Goal: Obtain resource: Download file/media

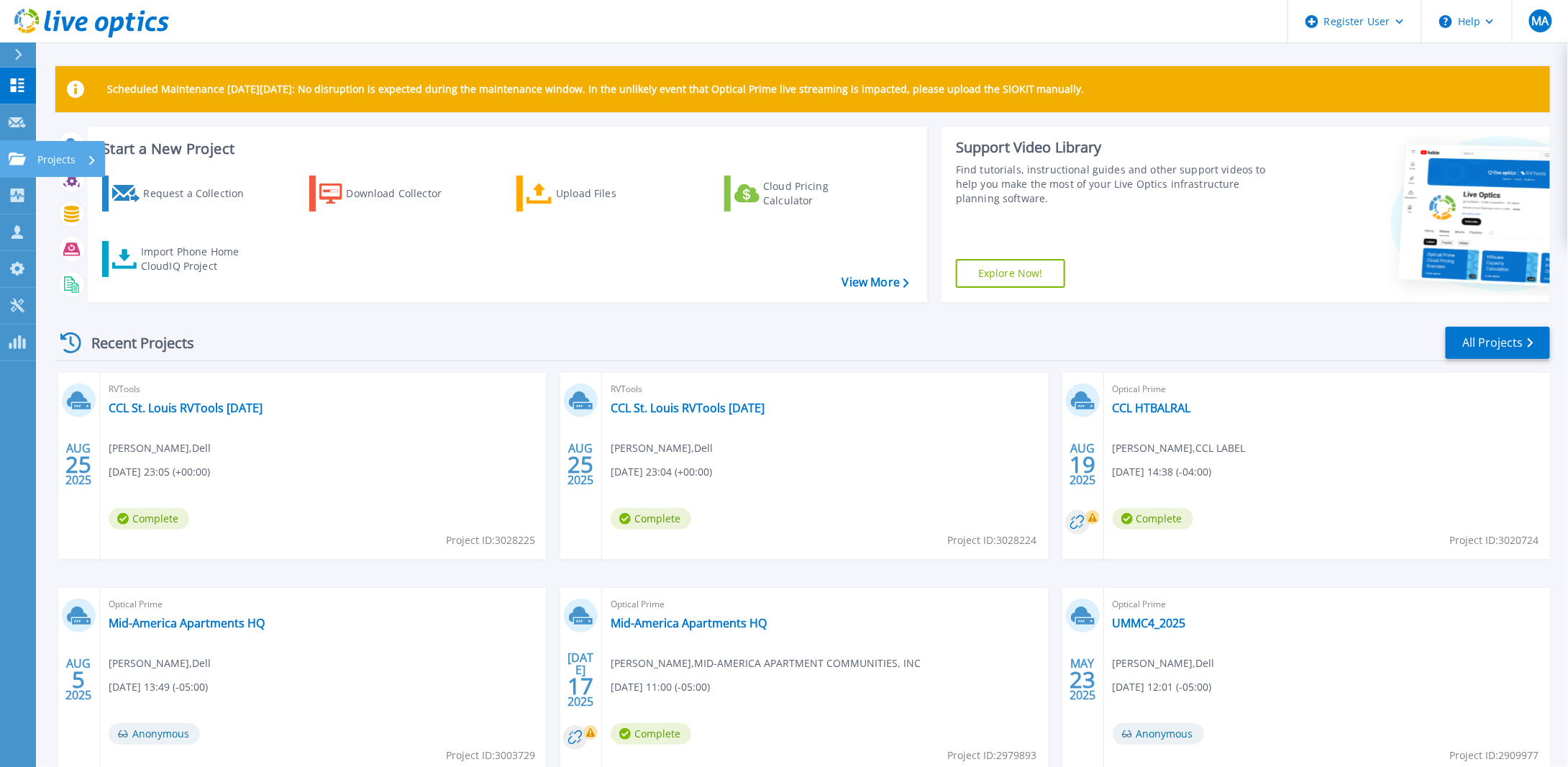
click at [47, 158] on p "Projects" at bounding box center [56, 159] width 38 height 37
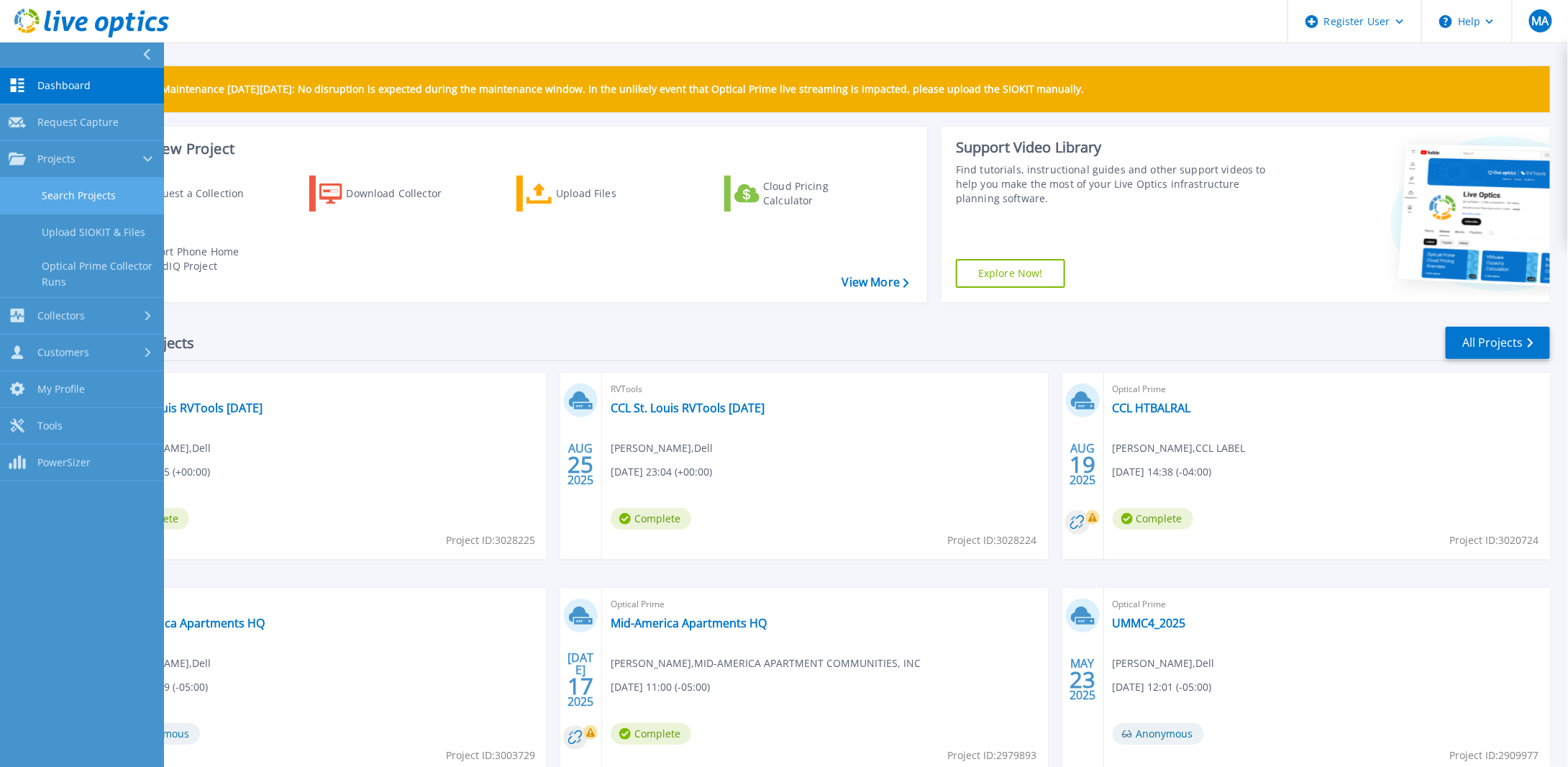
click at [93, 193] on link "Search Projects" at bounding box center [82, 196] width 164 height 36
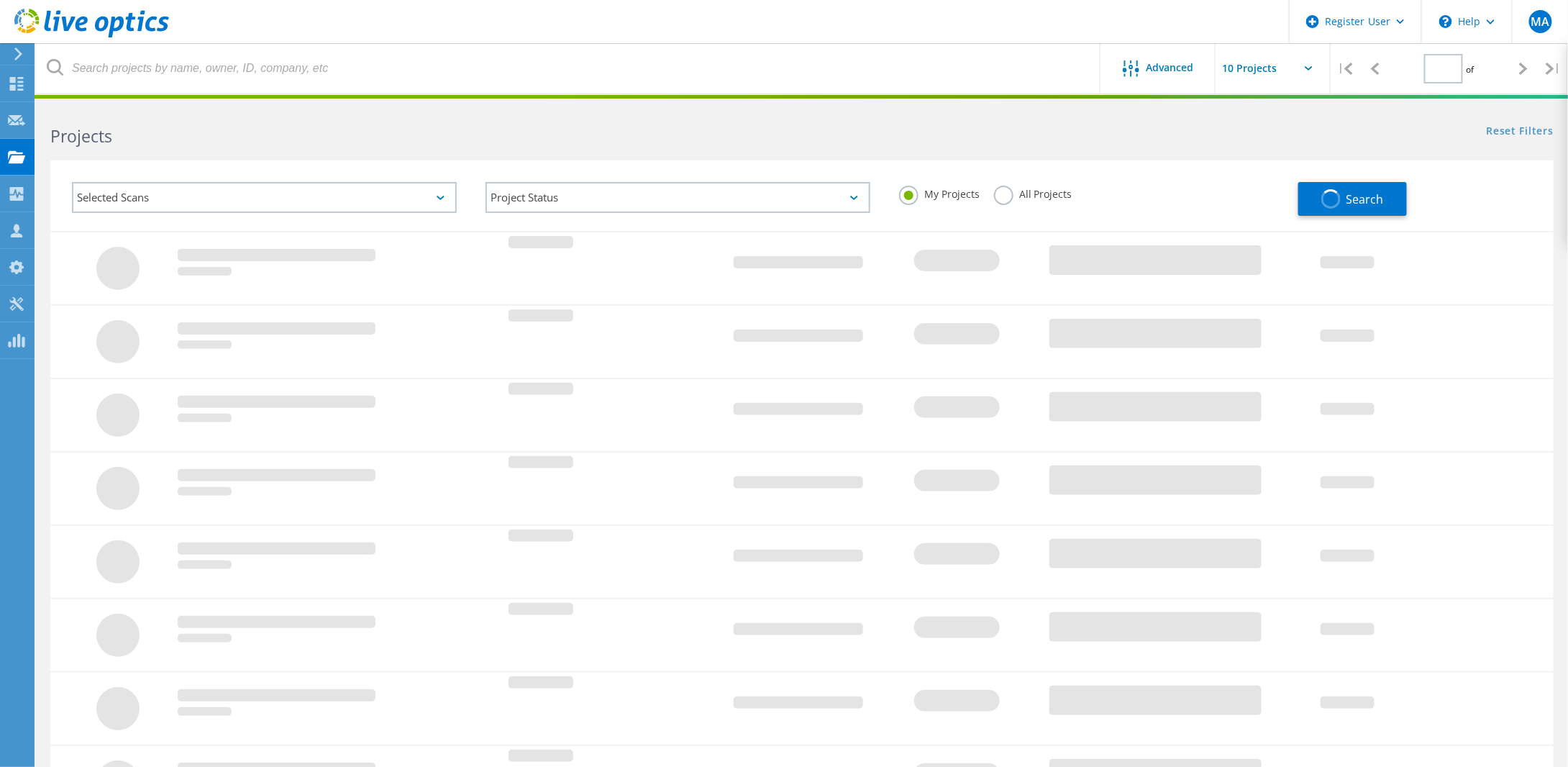
type input "1"
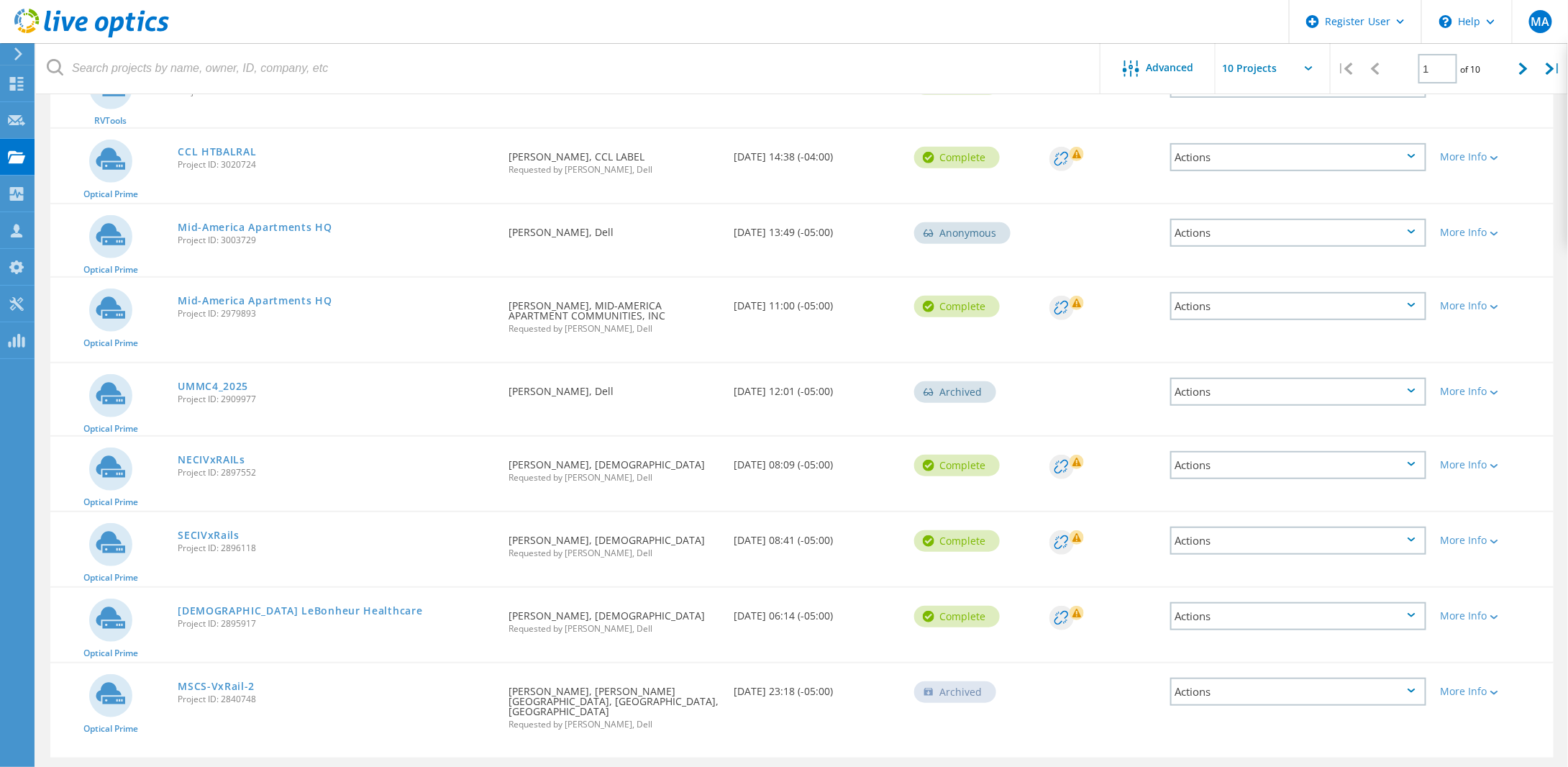
scroll to position [288, 0]
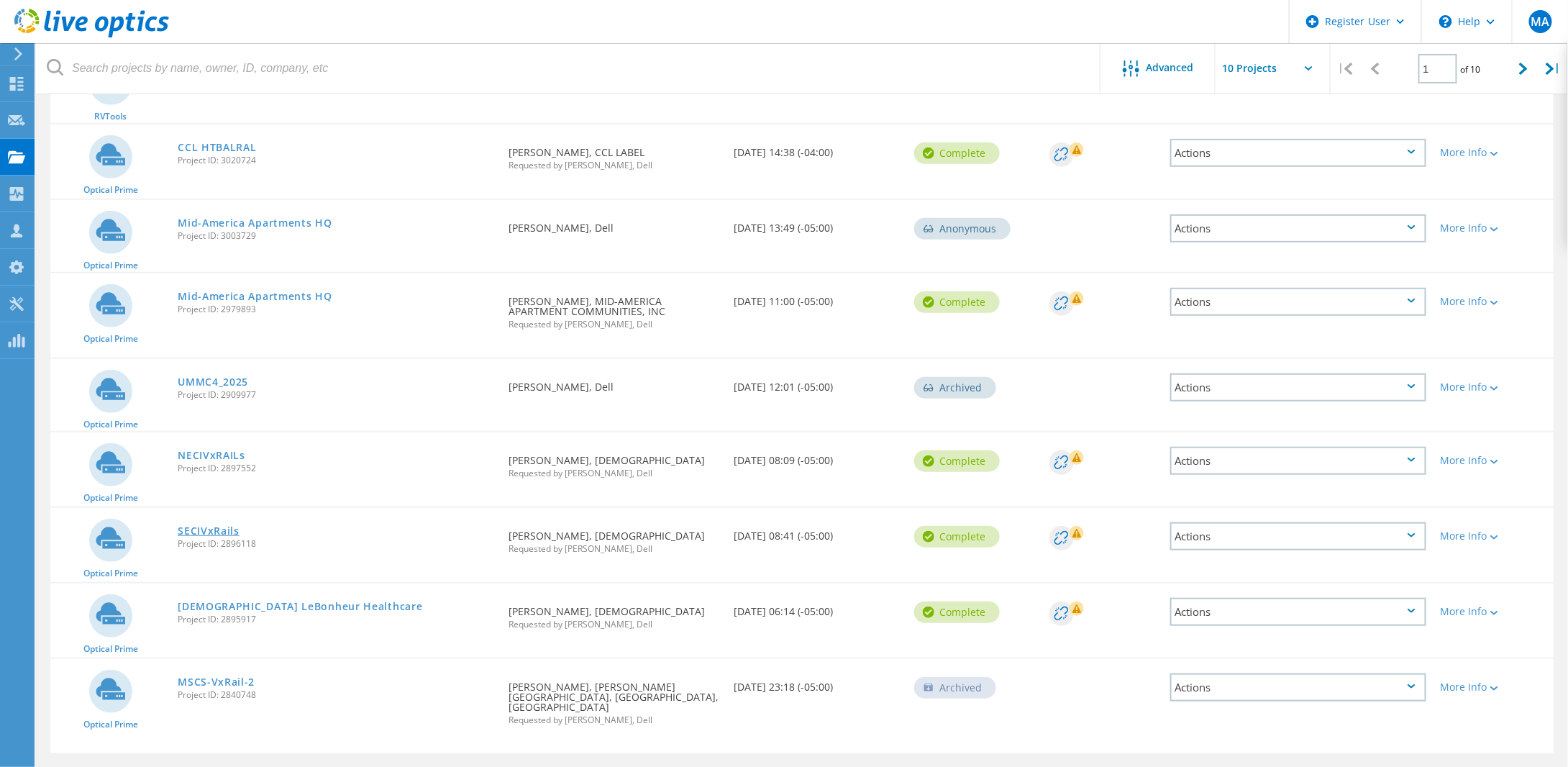
click at [228, 526] on link "SECIVxRails" at bounding box center [208, 530] width 62 height 10
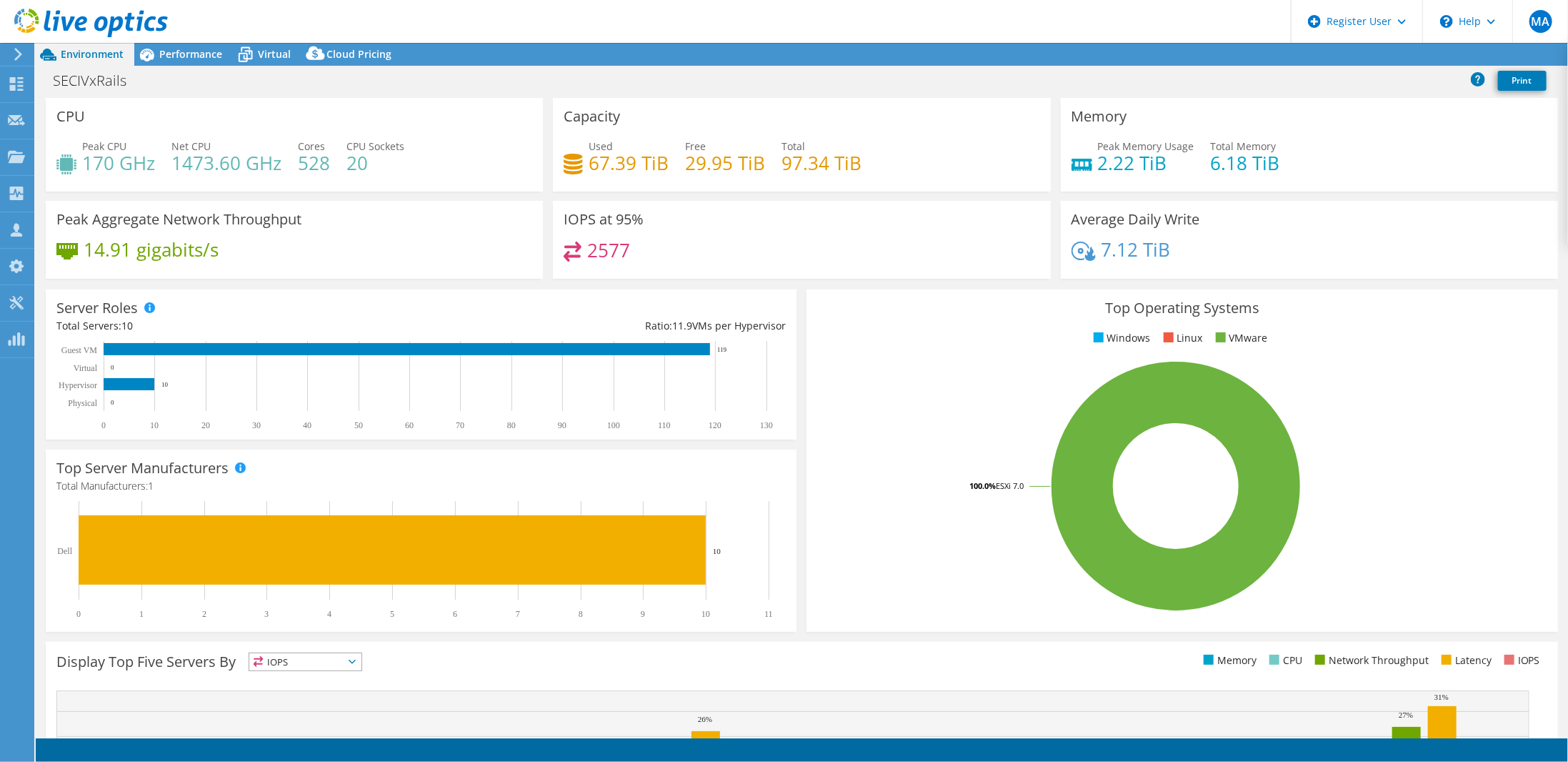
select select "USD"
click at [181, 53] on span "Performance" at bounding box center [191, 53] width 63 height 13
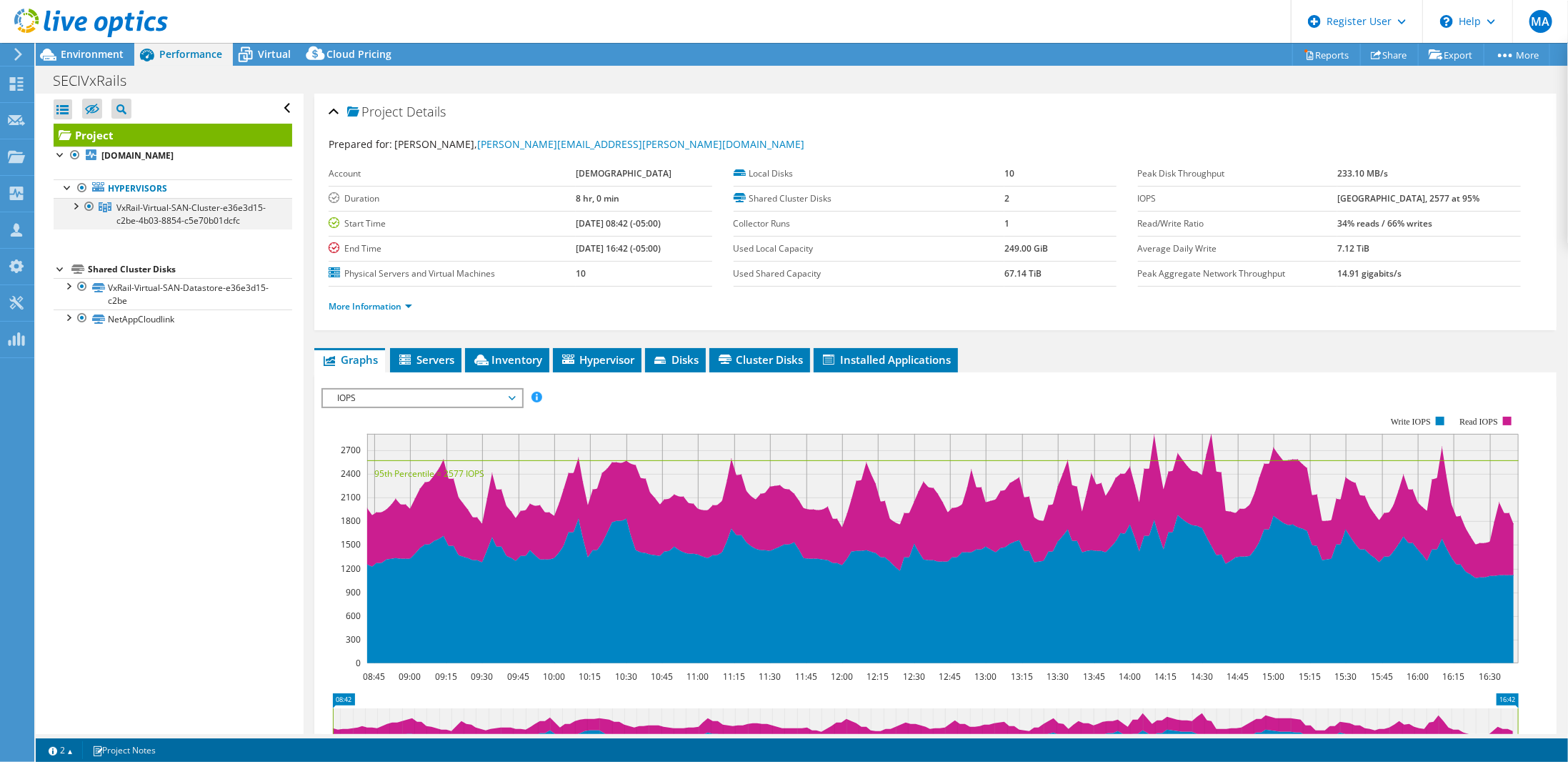
click at [75, 205] on div at bounding box center [75, 205] width 14 height 14
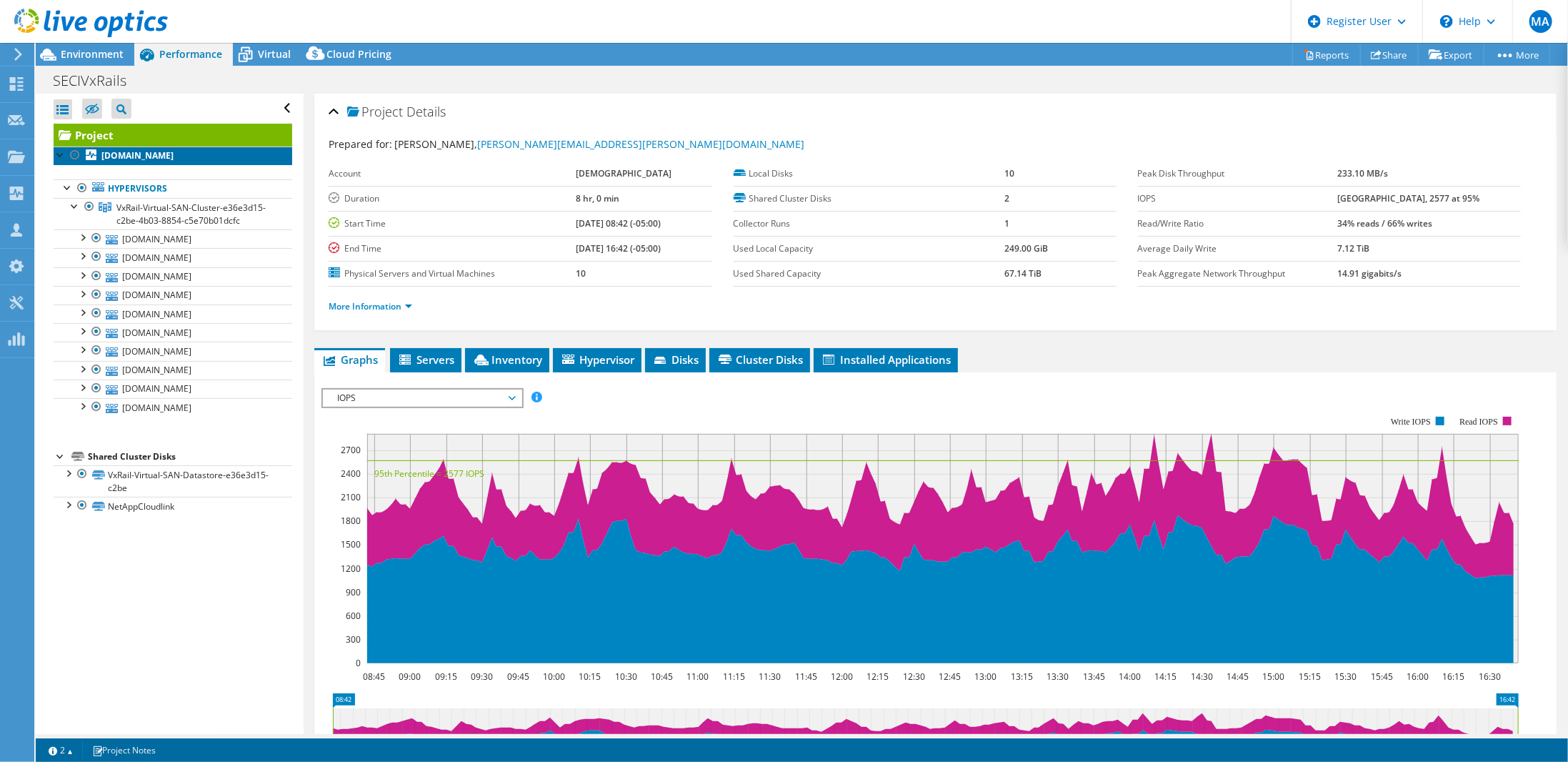
click at [174, 153] on b "seciesx01.mh.methodisthealth.org" at bounding box center [138, 155] width 72 height 12
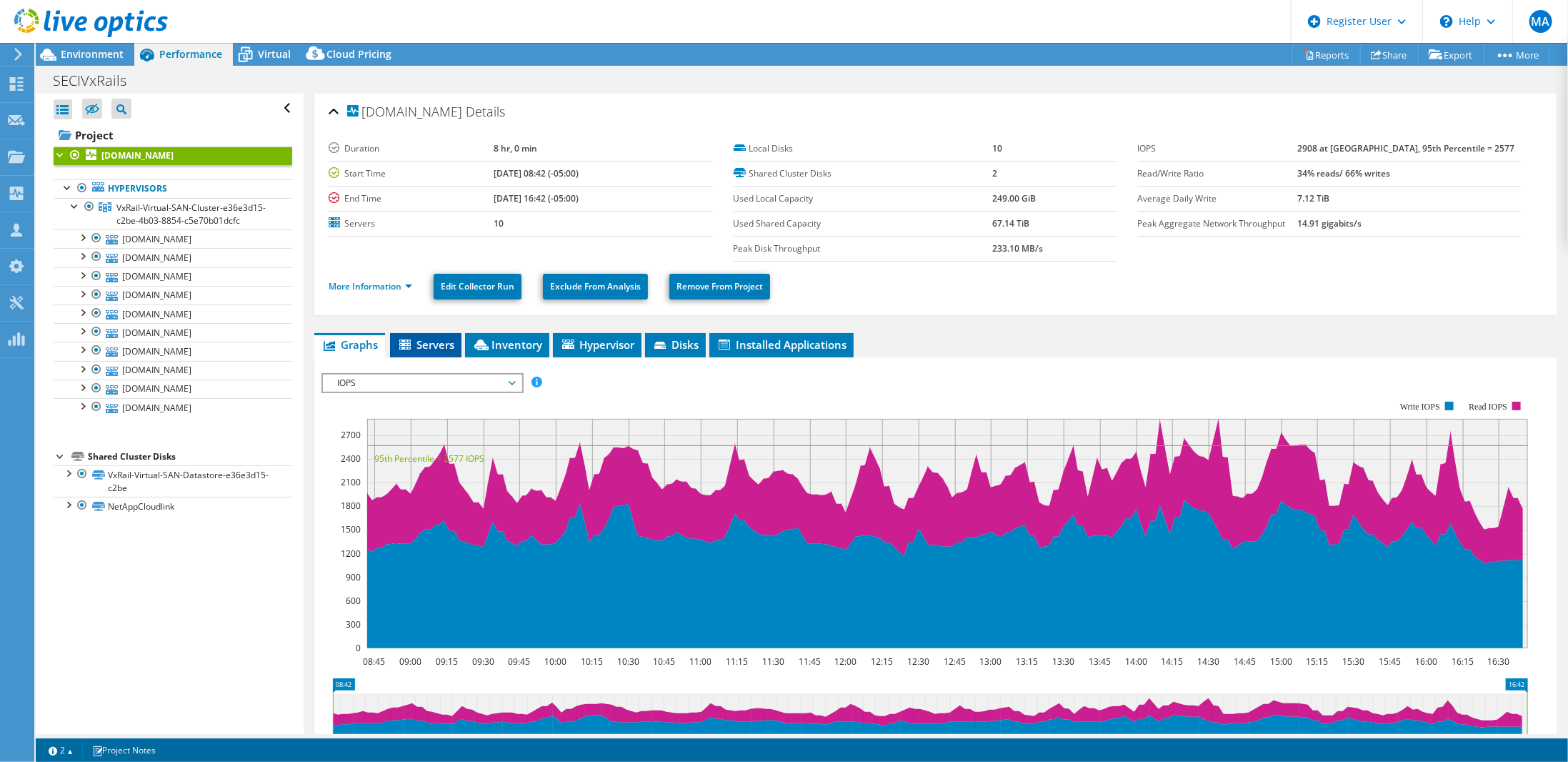
click at [433, 338] on span "Servers" at bounding box center [425, 344] width 57 height 14
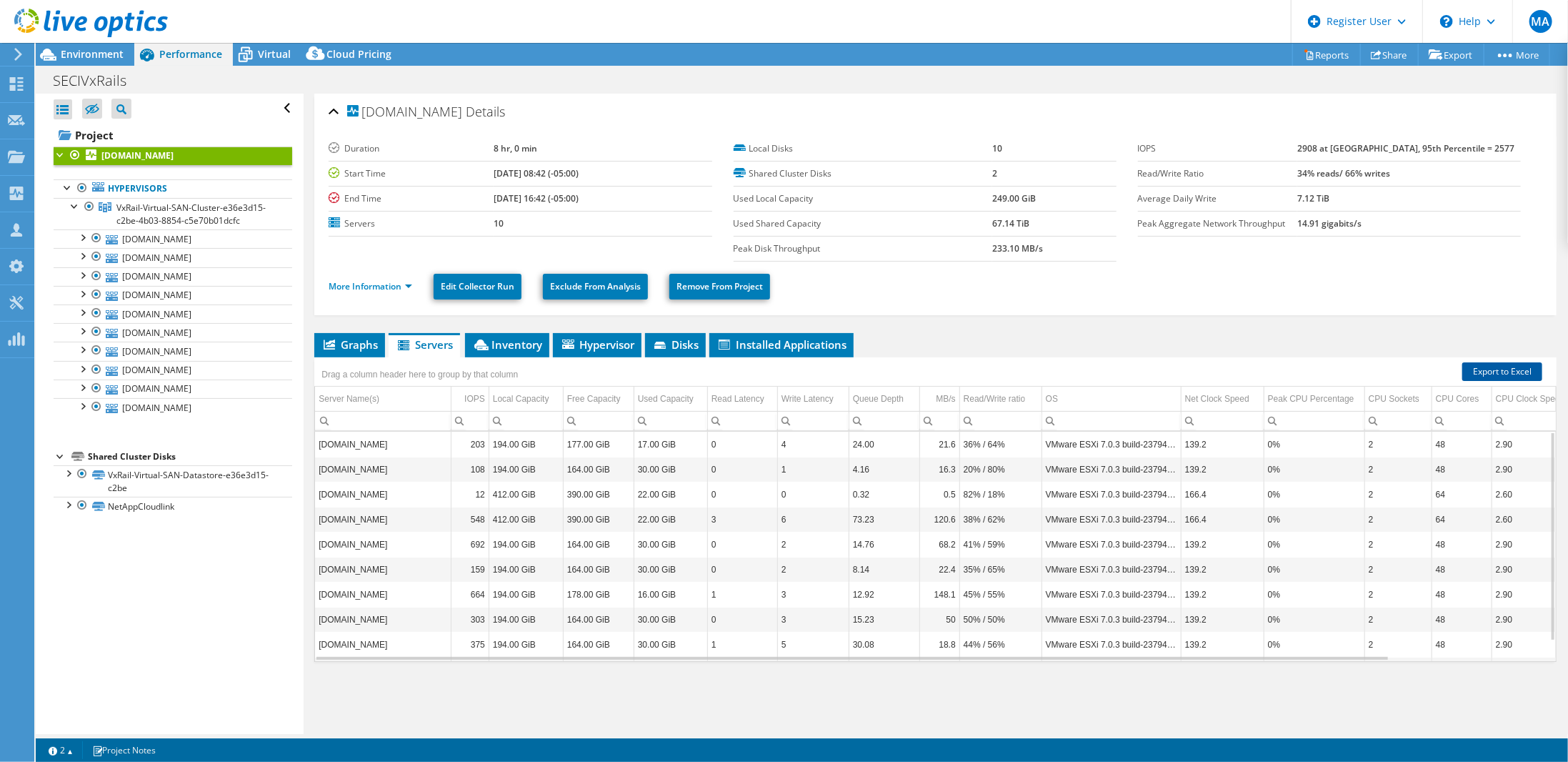
click at [1472, 365] on link "Export to Excel" at bounding box center [1502, 372] width 80 height 19
click at [57, 149] on div "Projects" at bounding box center [68, 156] width 68 height 35
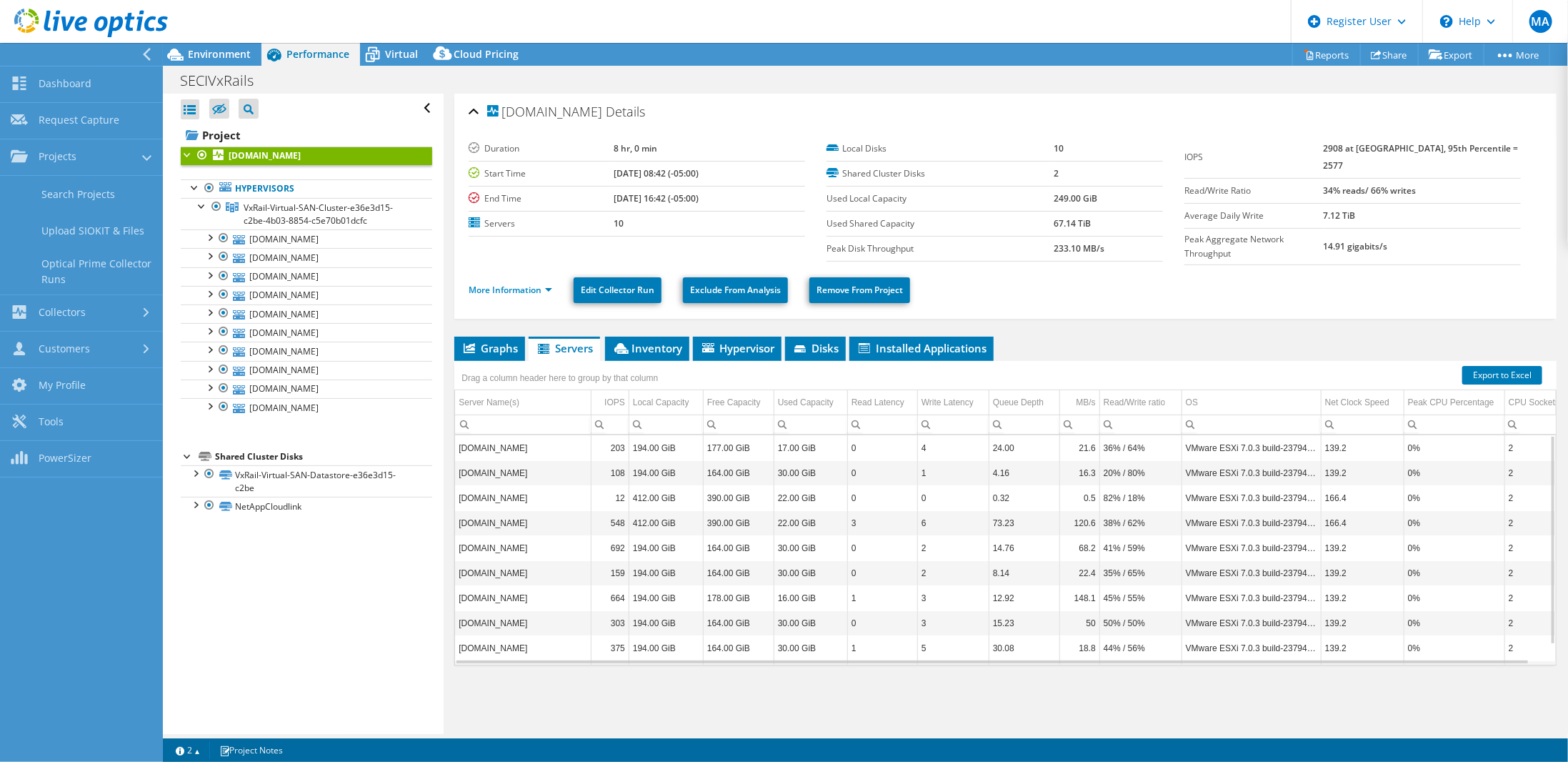
click at [145, 55] on icon at bounding box center [147, 54] width 11 height 13
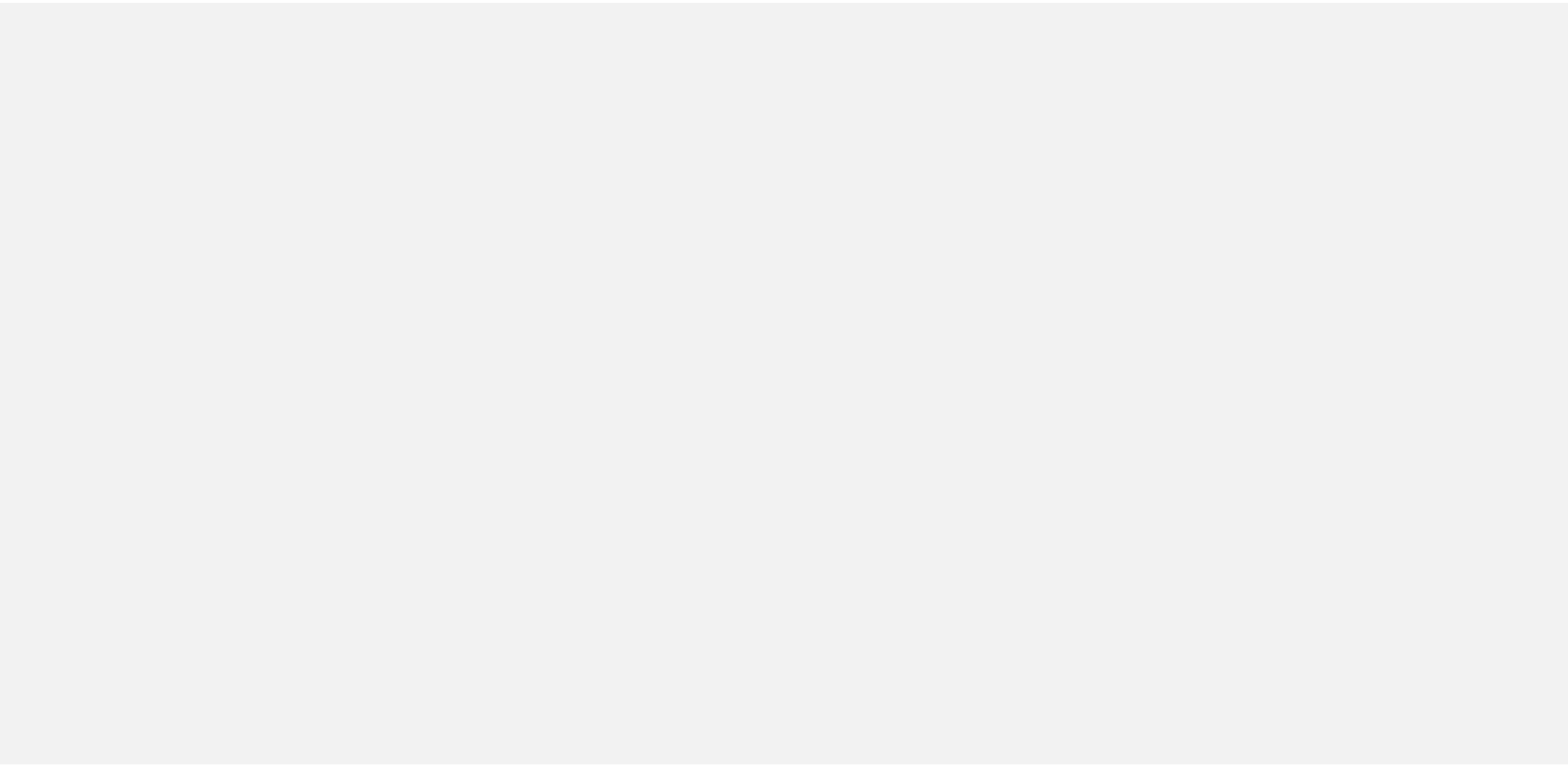
scroll to position [253, 0]
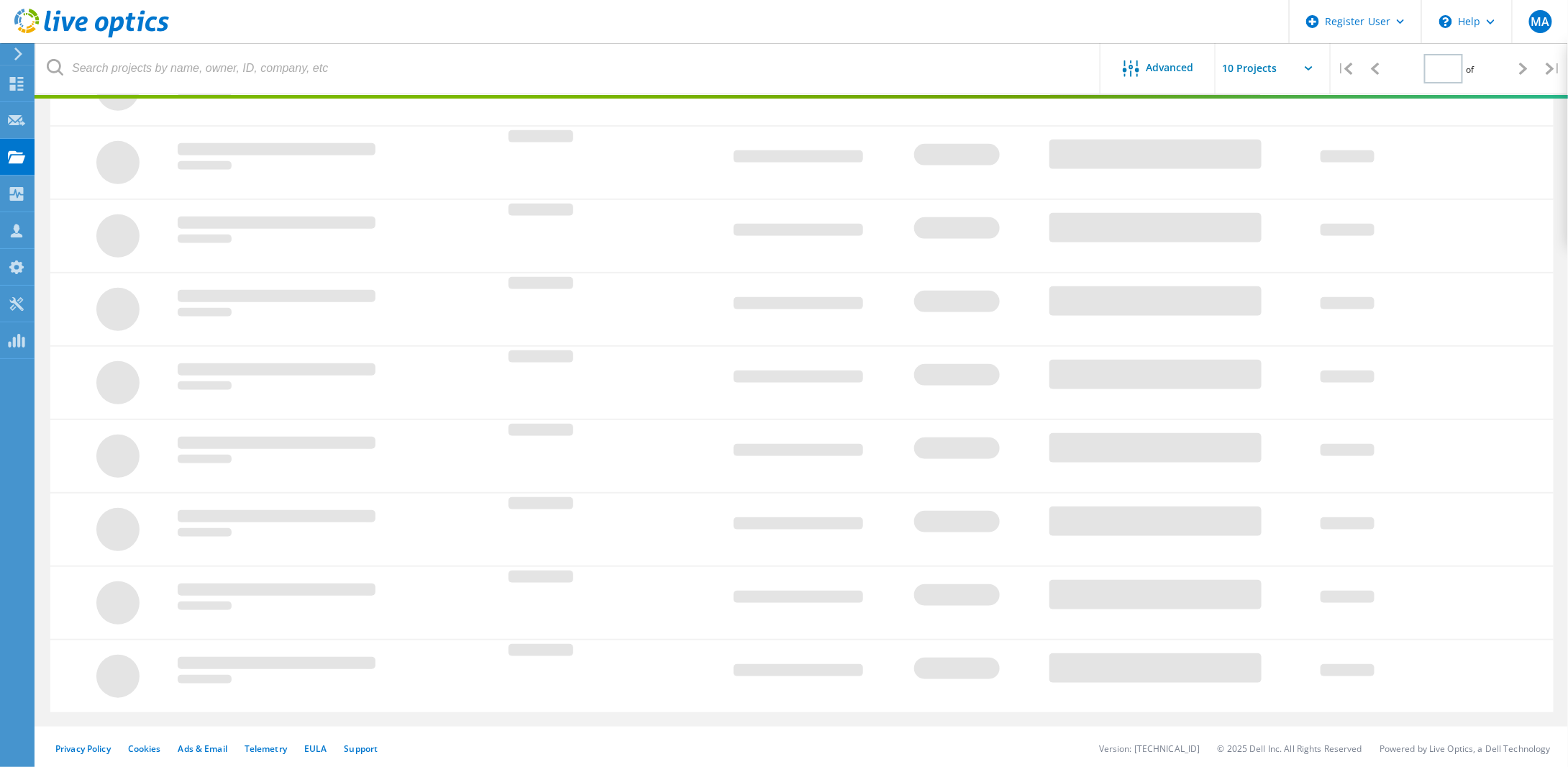
type input "1"
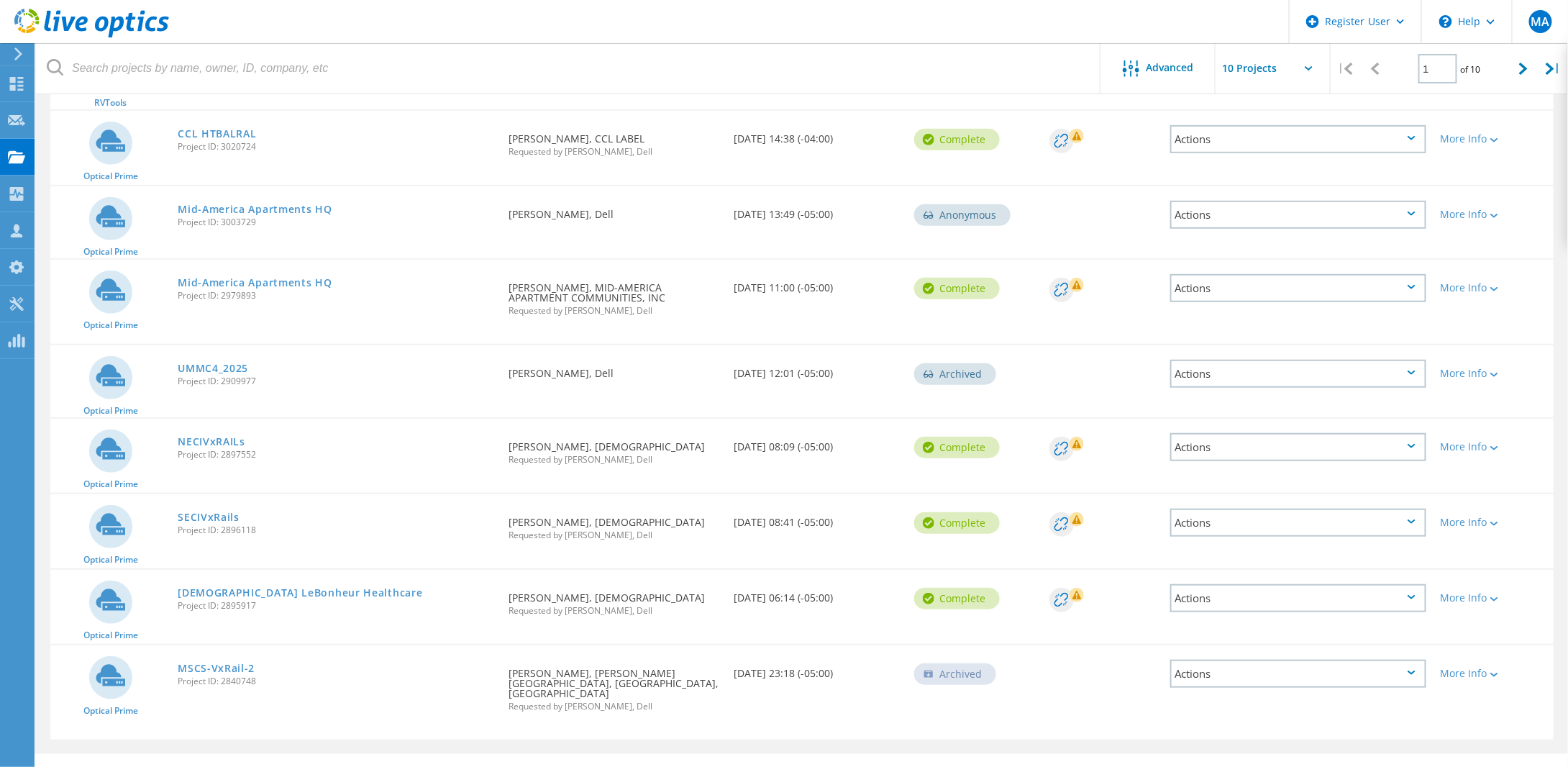
scroll to position [319, 0]
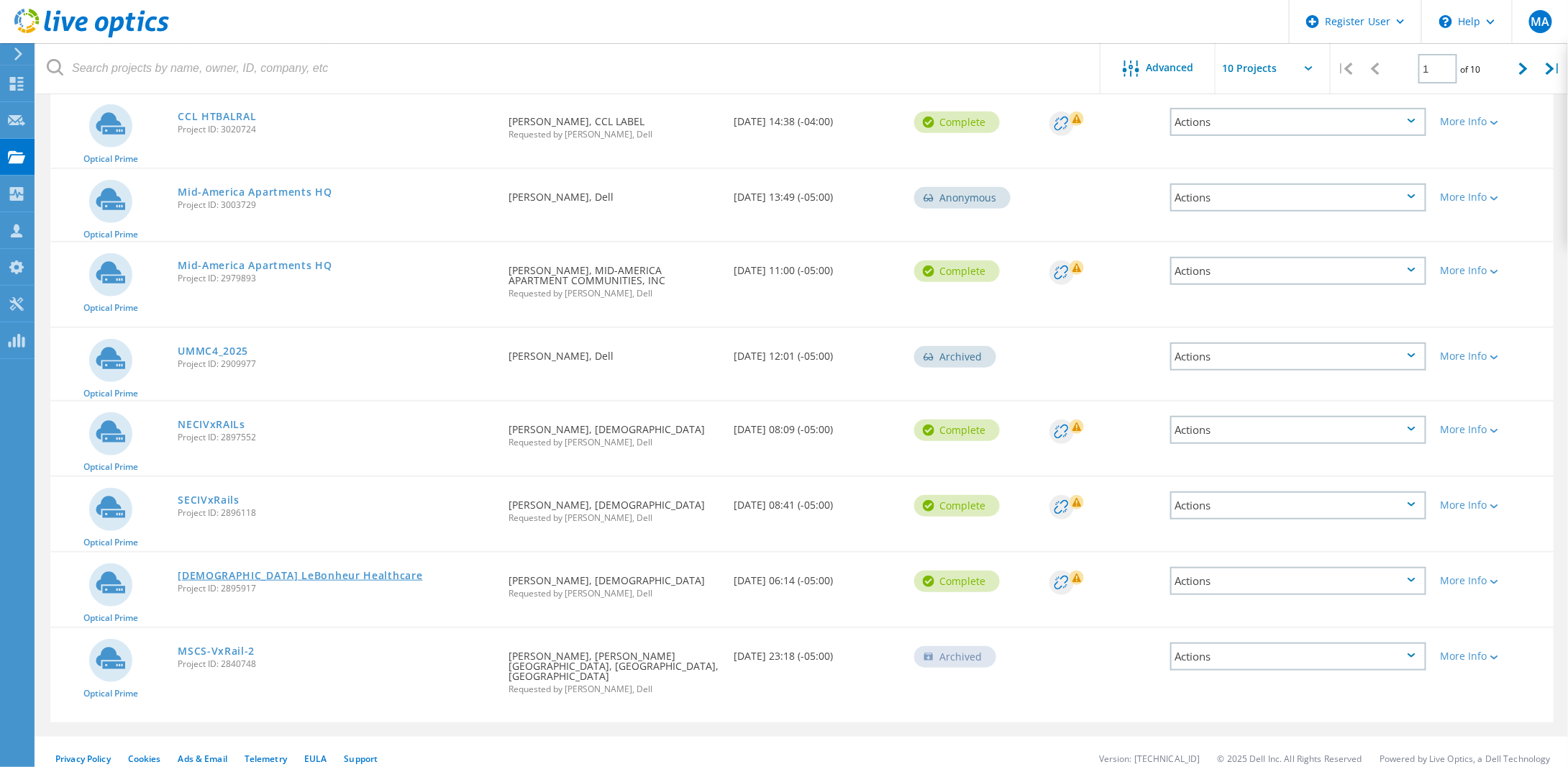
click at [266, 571] on link "[DEMOGRAPHIC_DATA] LeBonheur Healthcare" at bounding box center [299, 575] width 245 height 10
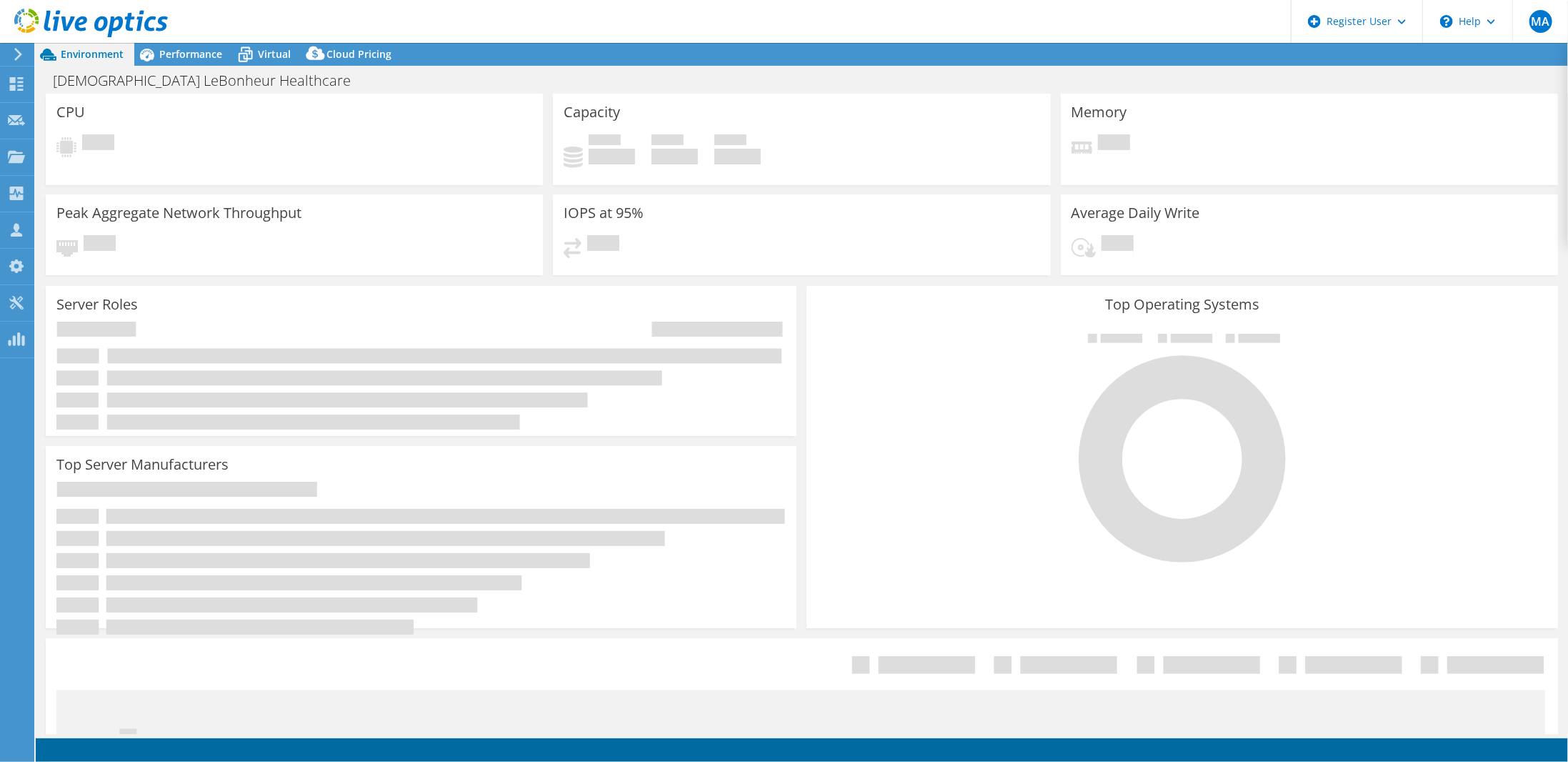
select select "USD"
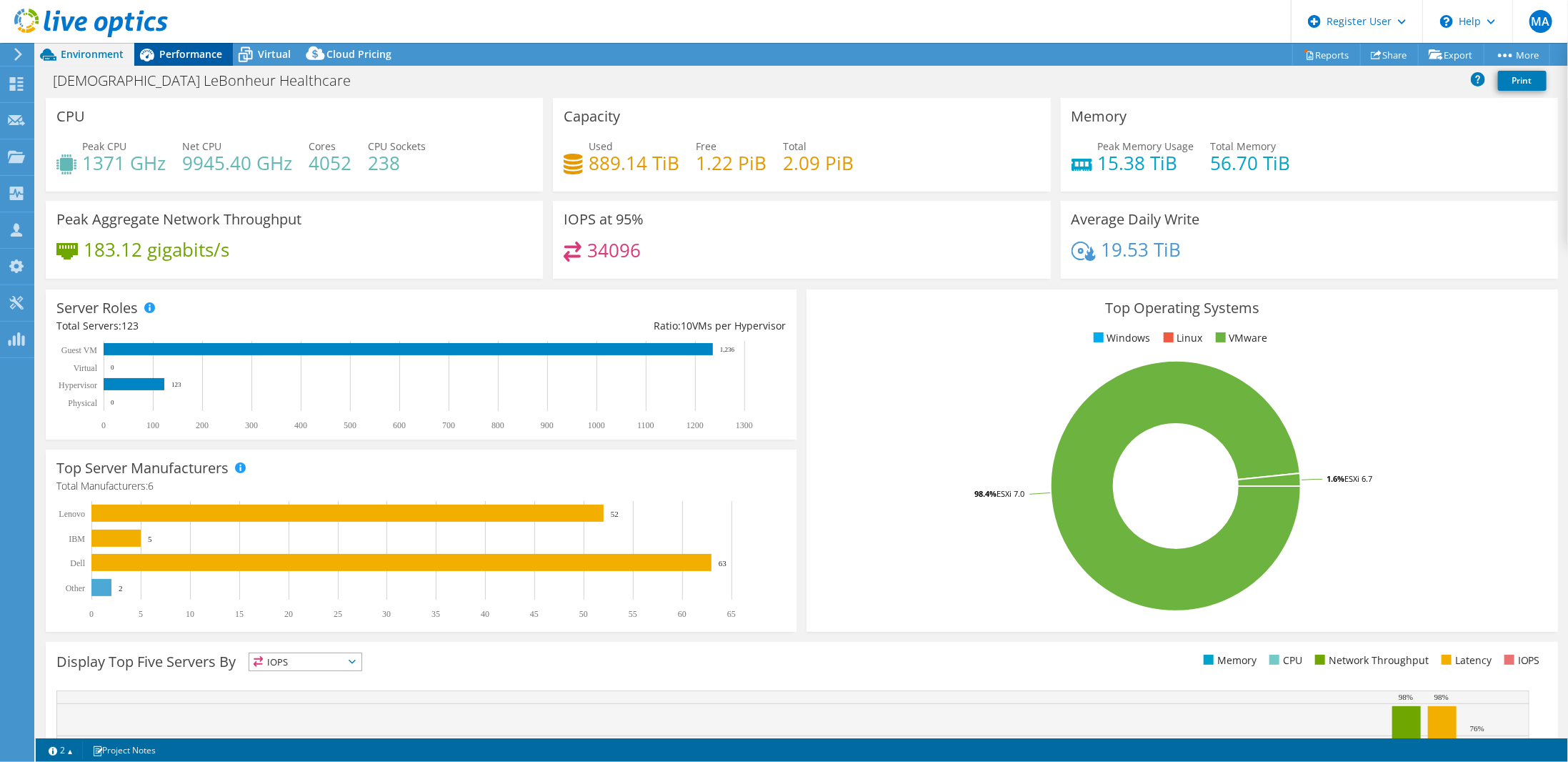
click at [190, 59] on span "Performance" at bounding box center [191, 53] width 63 height 13
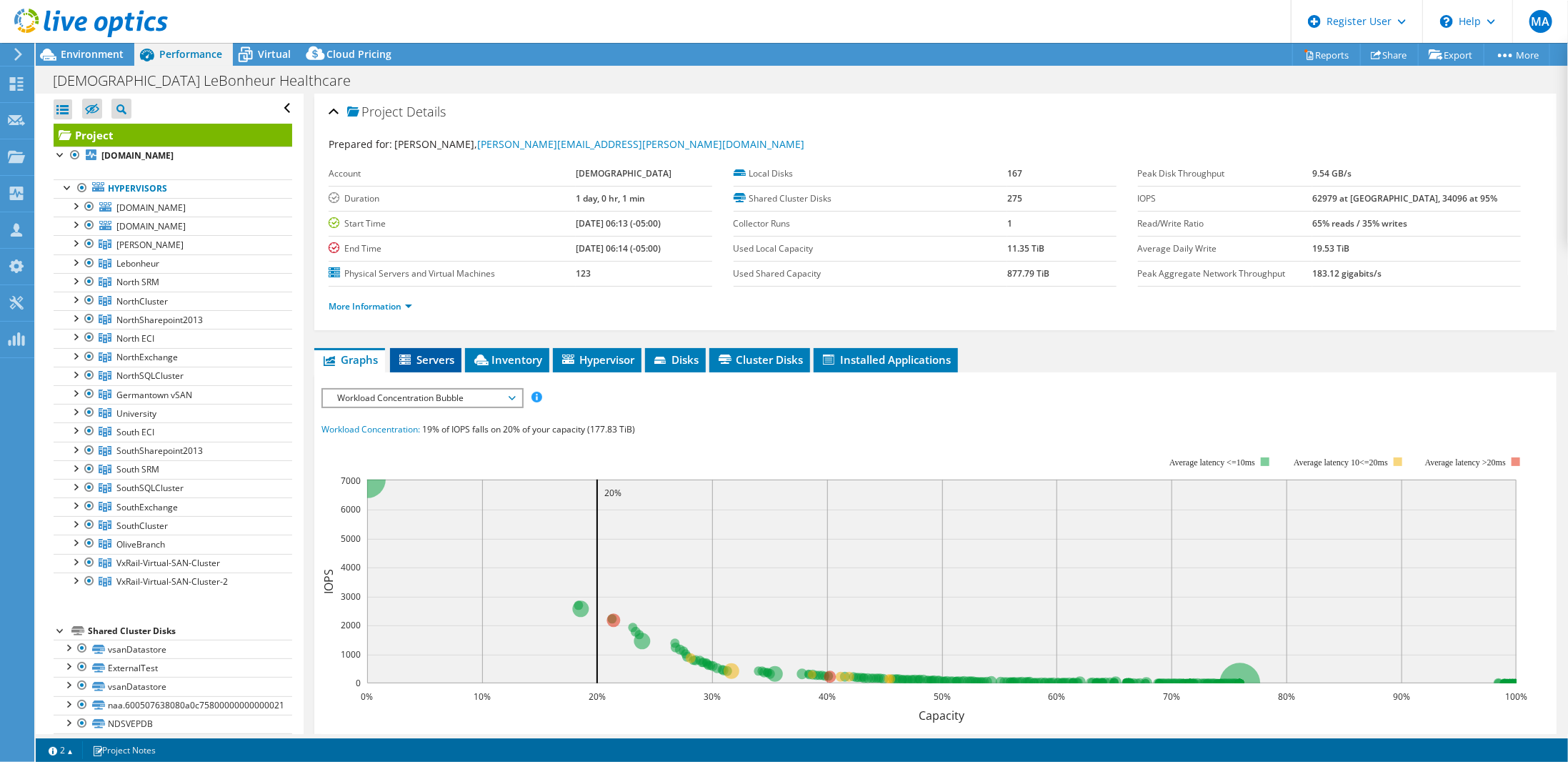
click at [441, 355] on span "Servers" at bounding box center [425, 359] width 57 height 14
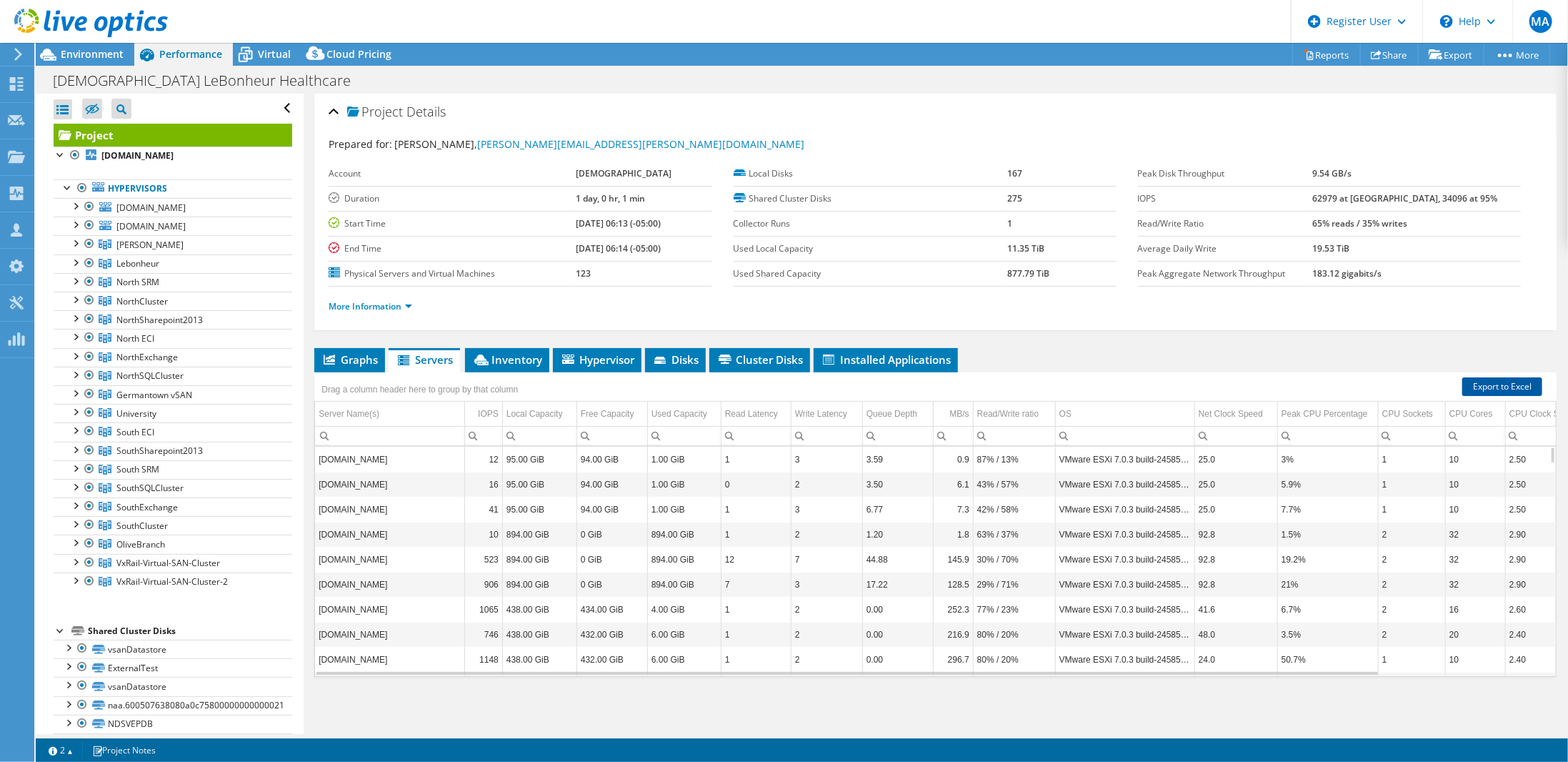
click at [1493, 382] on link "Export to Excel" at bounding box center [1502, 387] width 80 height 19
